Goal: Information Seeking & Learning: Learn about a topic

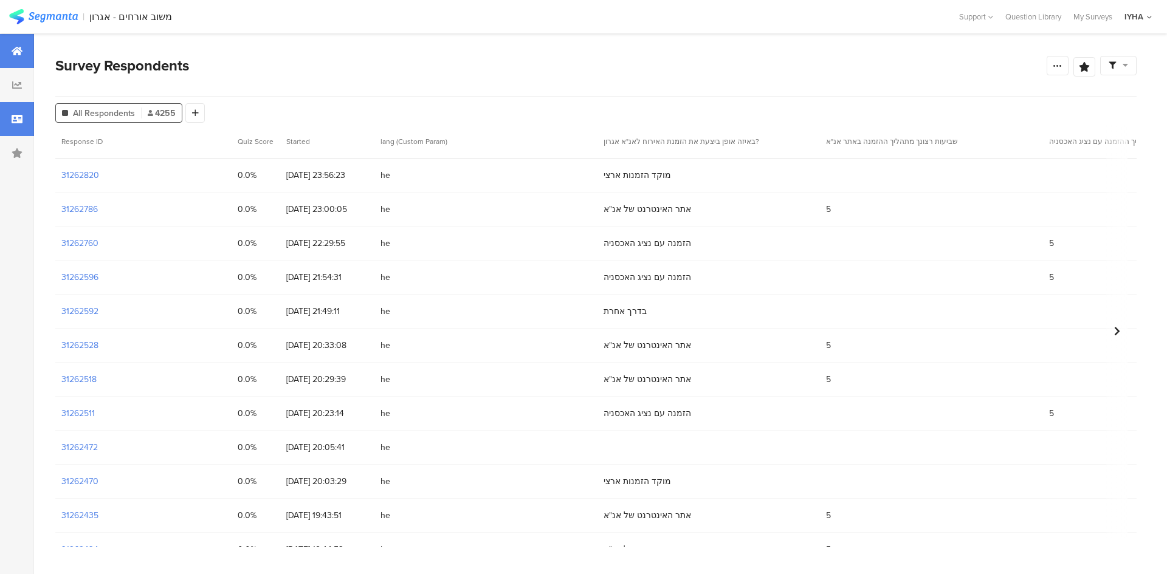
click at [3, 47] on div at bounding box center [17, 51] width 34 height 34
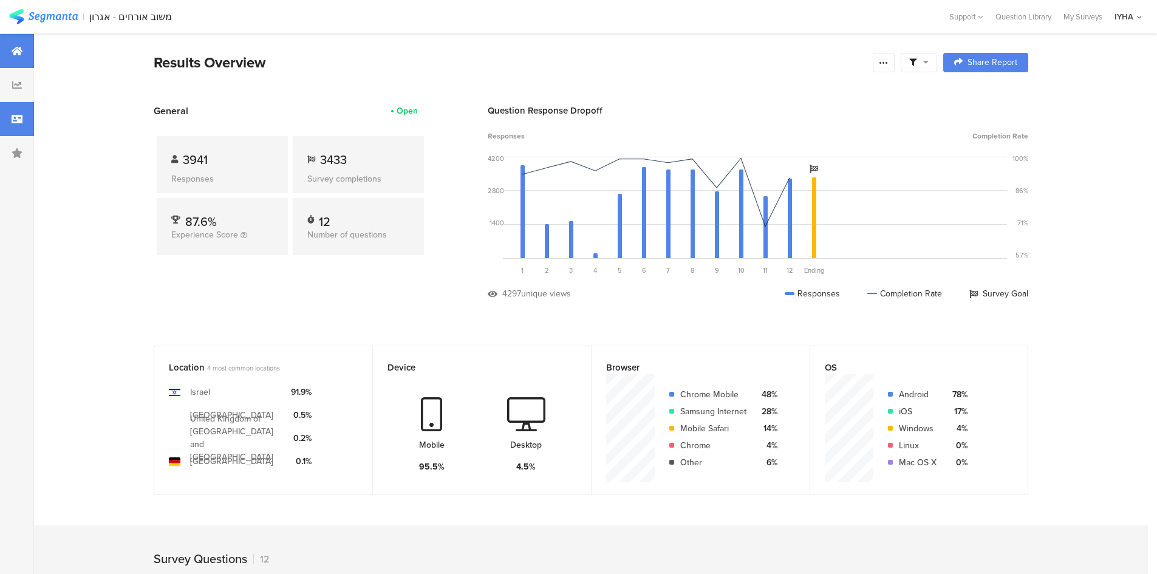
click at [13, 111] on div at bounding box center [17, 119] width 34 height 34
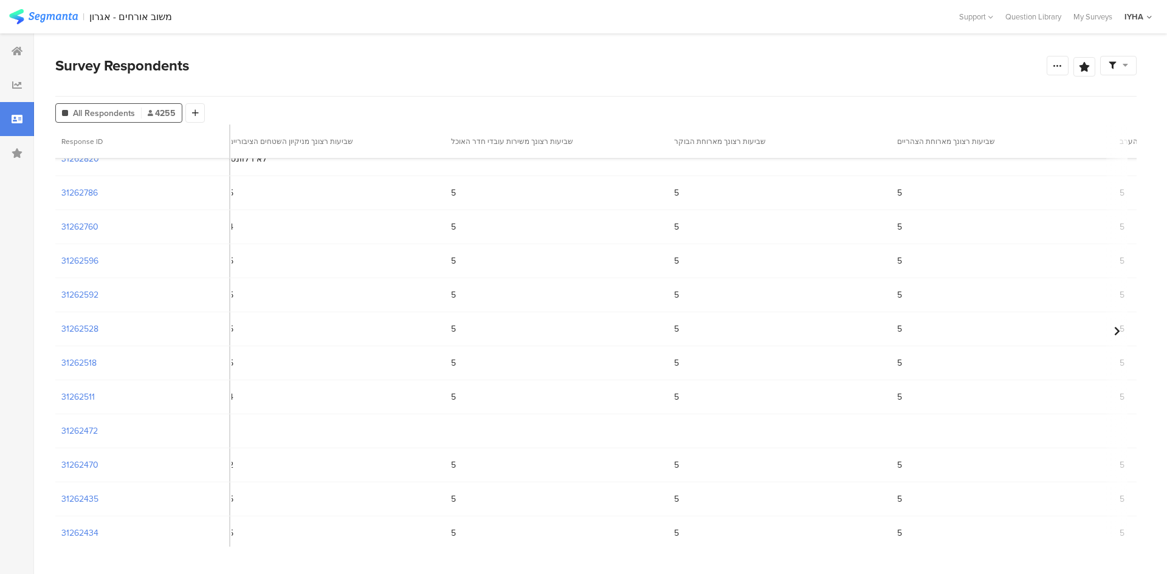
scroll to position [0, 1712]
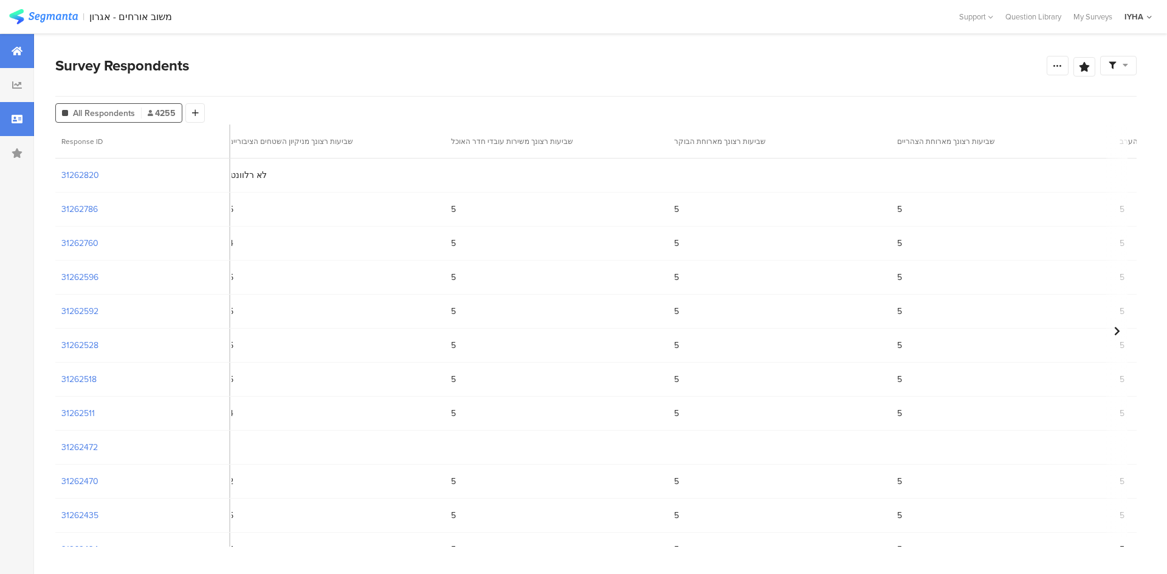
click at [4, 55] on div at bounding box center [17, 51] width 34 height 34
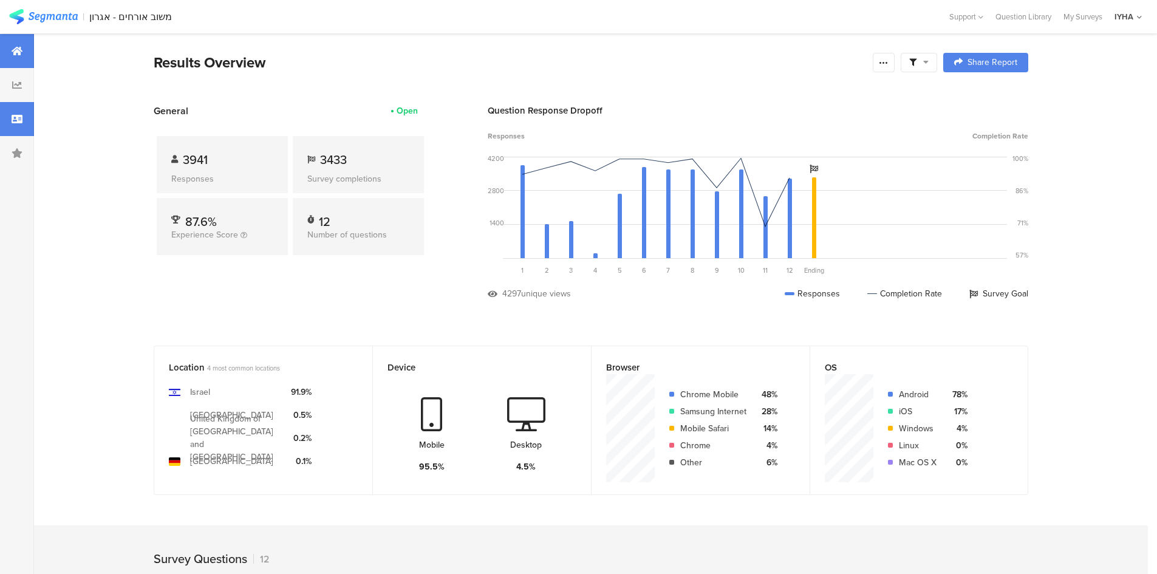
click at [22, 110] on div at bounding box center [17, 119] width 34 height 34
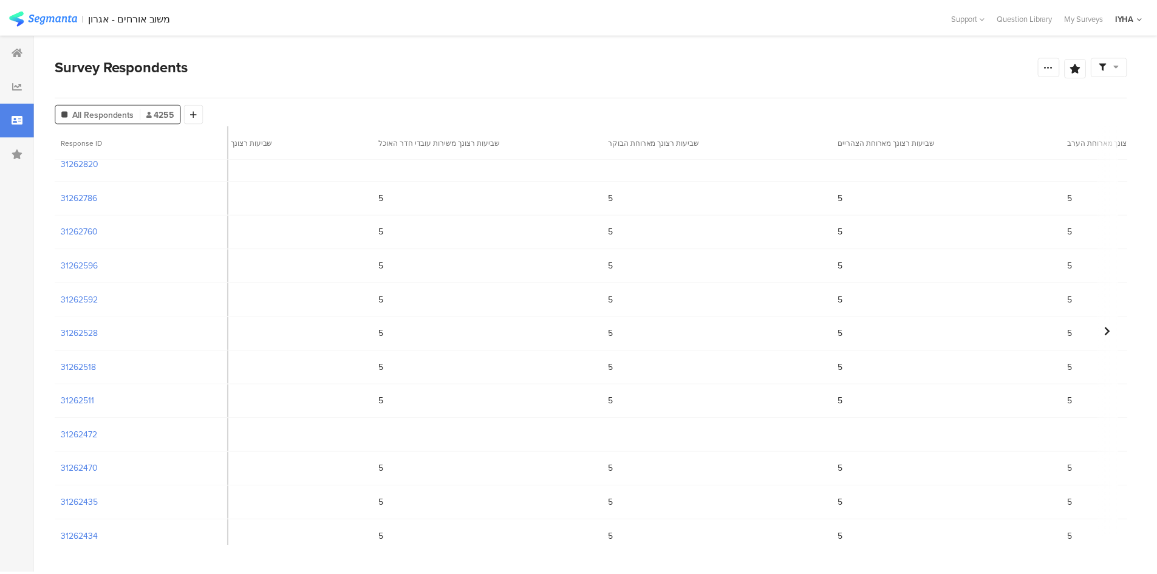
scroll to position [0, 1851]
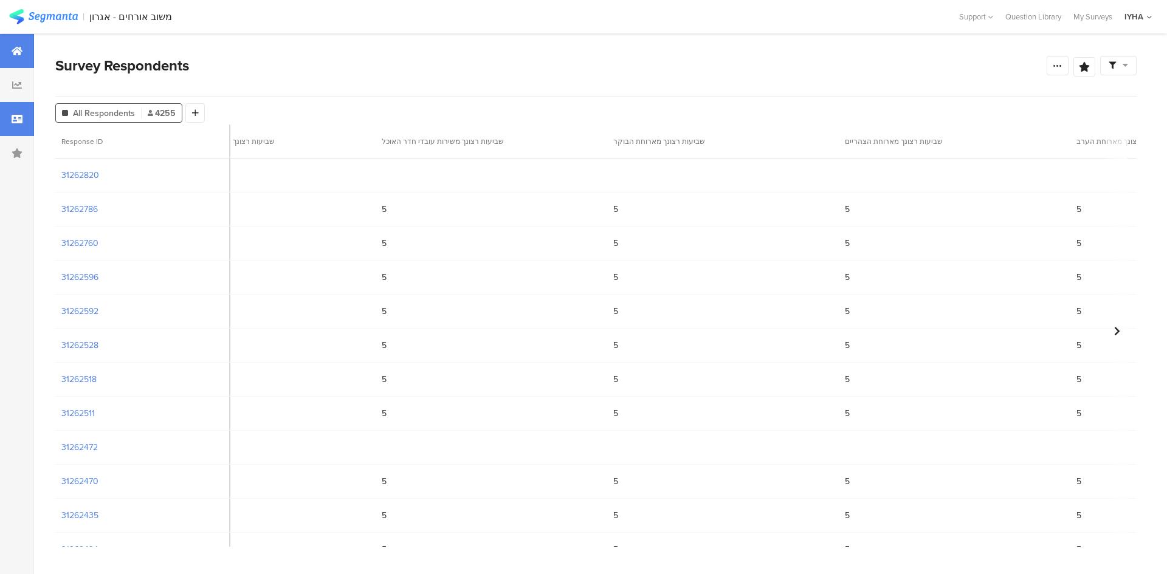
click at [22, 49] on icon at bounding box center [17, 51] width 11 height 10
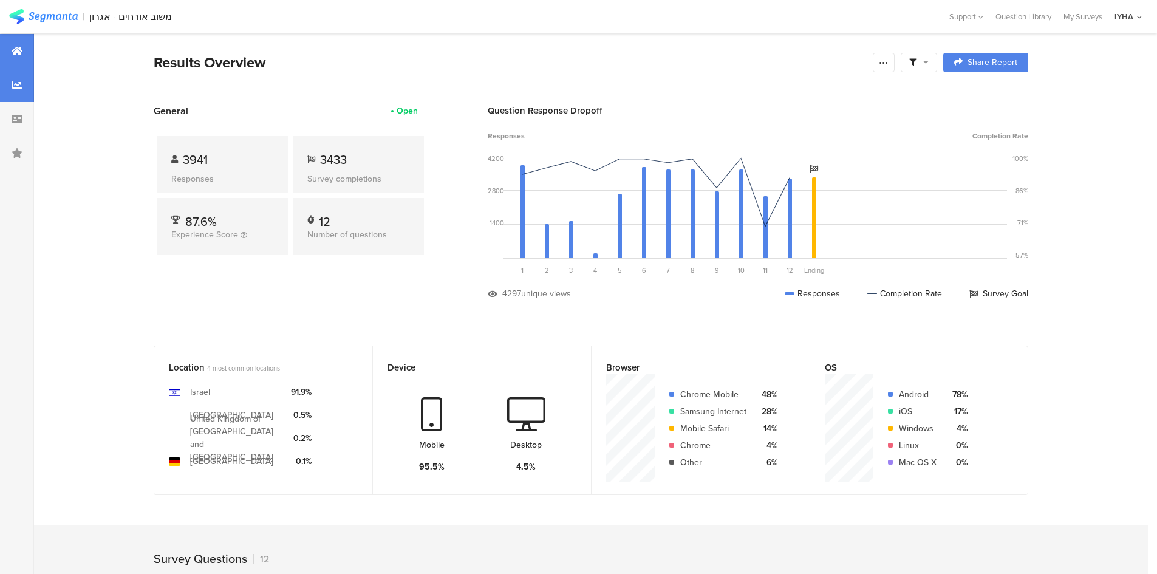
click at [16, 83] on icon at bounding box center [17, 85] width 10 height 10
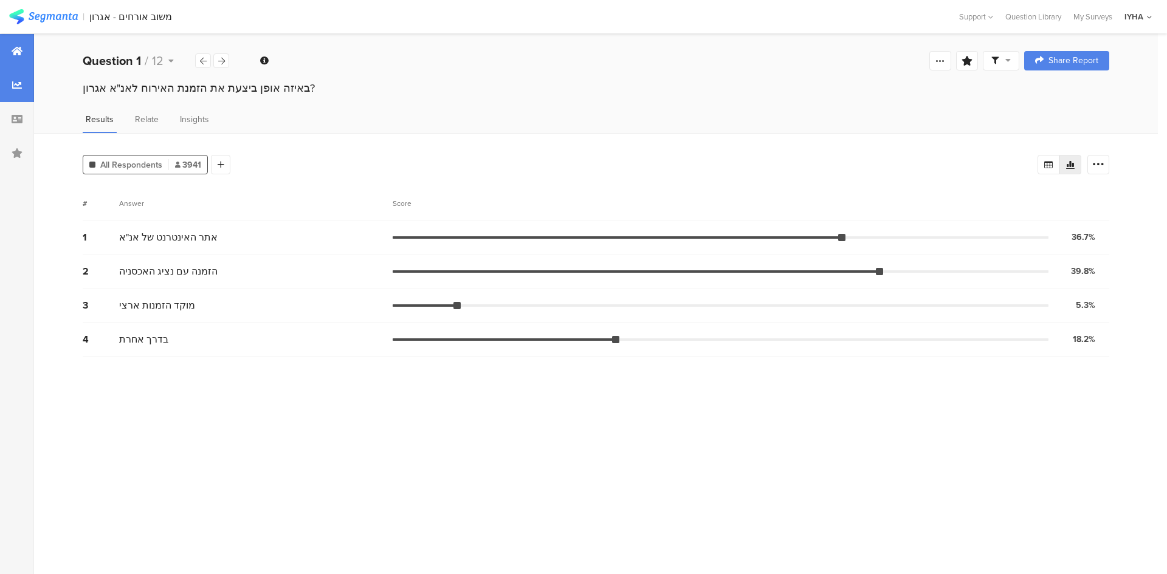
click at [26, 57] on div at bounding box center [17, 51] width 34 height 34
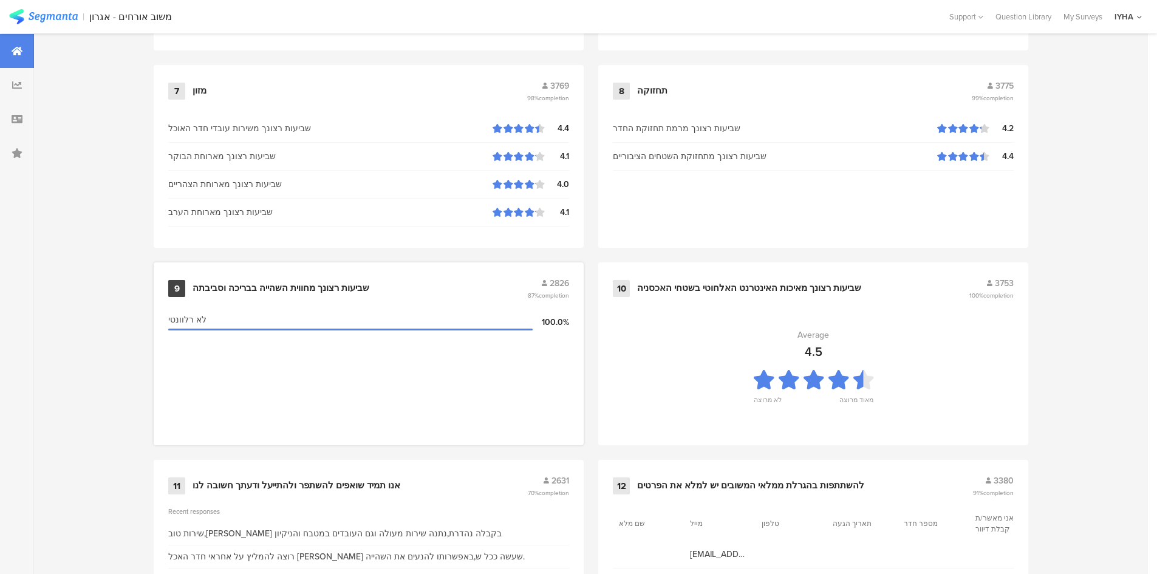
scroll to position [1208, 0]
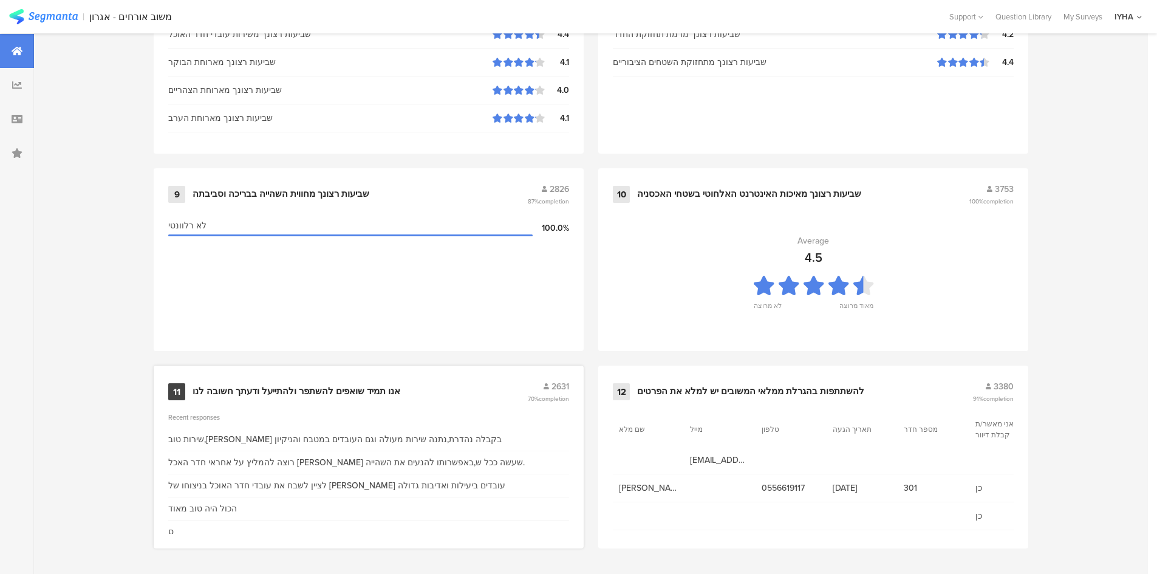
click at [372, 394] on div "אנו תמיד שואפים להשתפר ולהתייעל ודעתך חשובה לנו" at bounding box center [297, 392] width 208 height 12
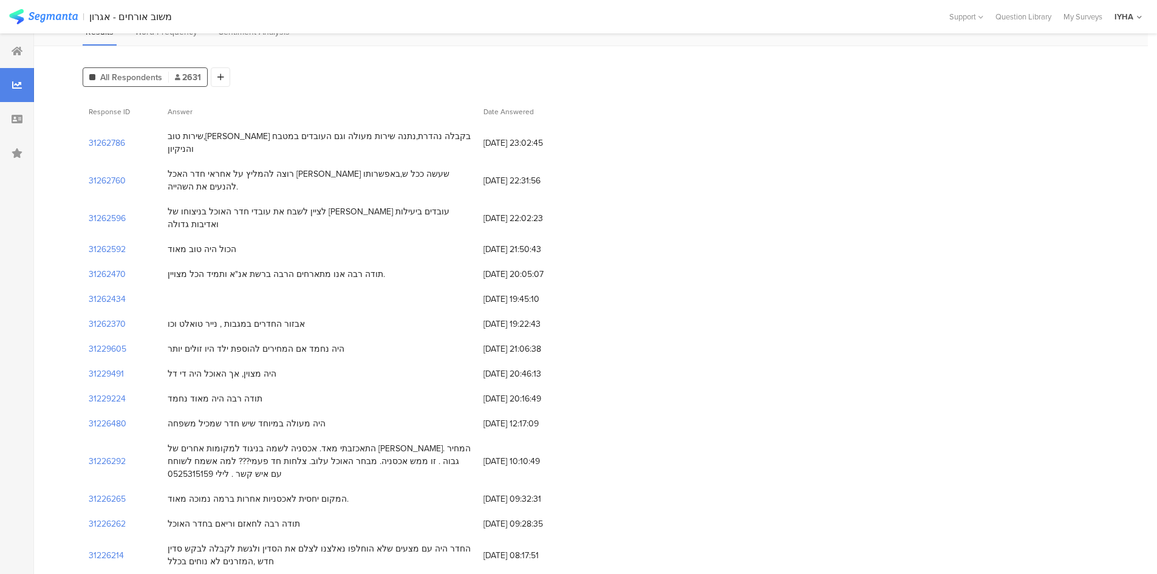
scroll to position [15, 0]
